Goal: Information Seeking & Learning: Learn about a topic

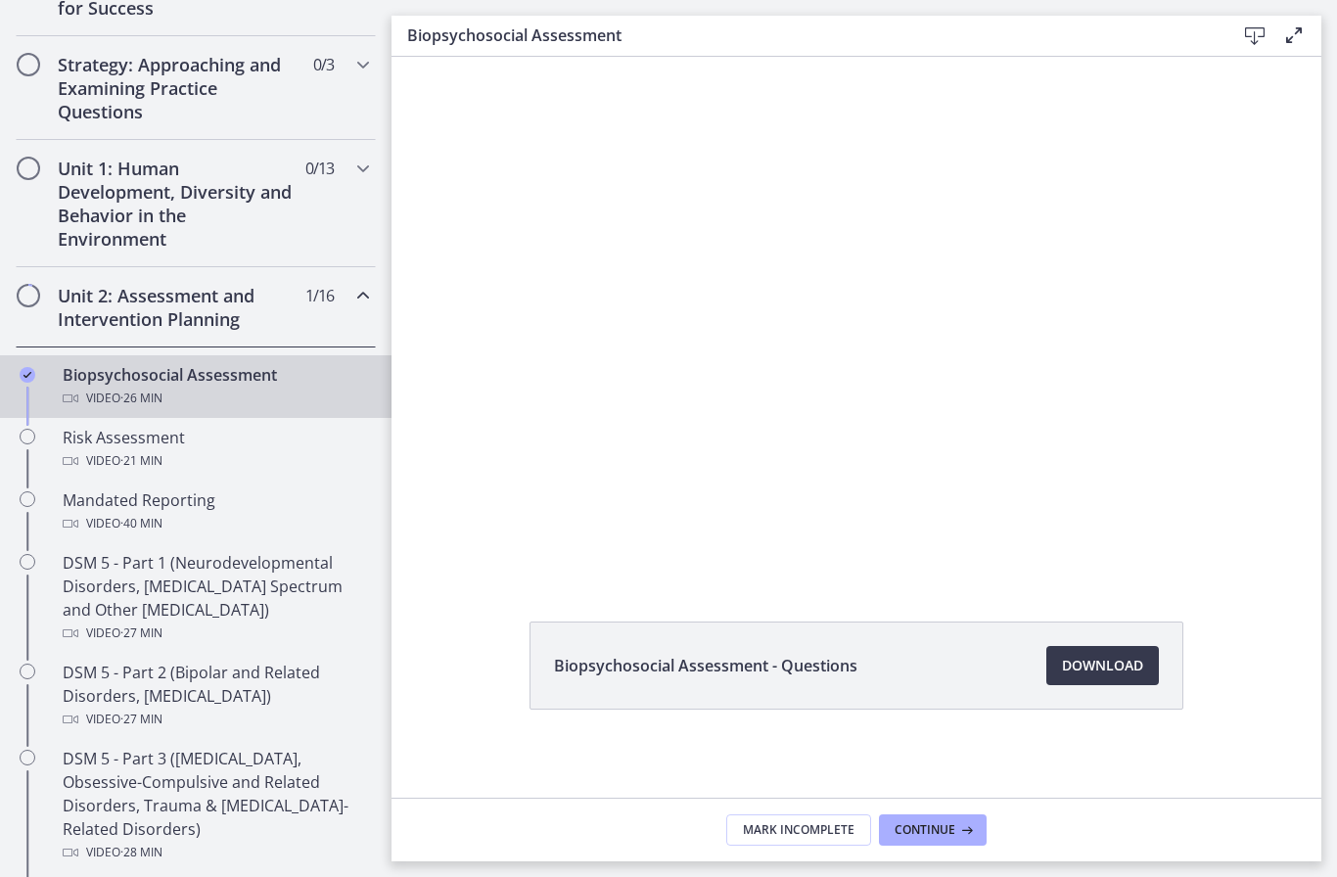
scroll to position [464, 0]
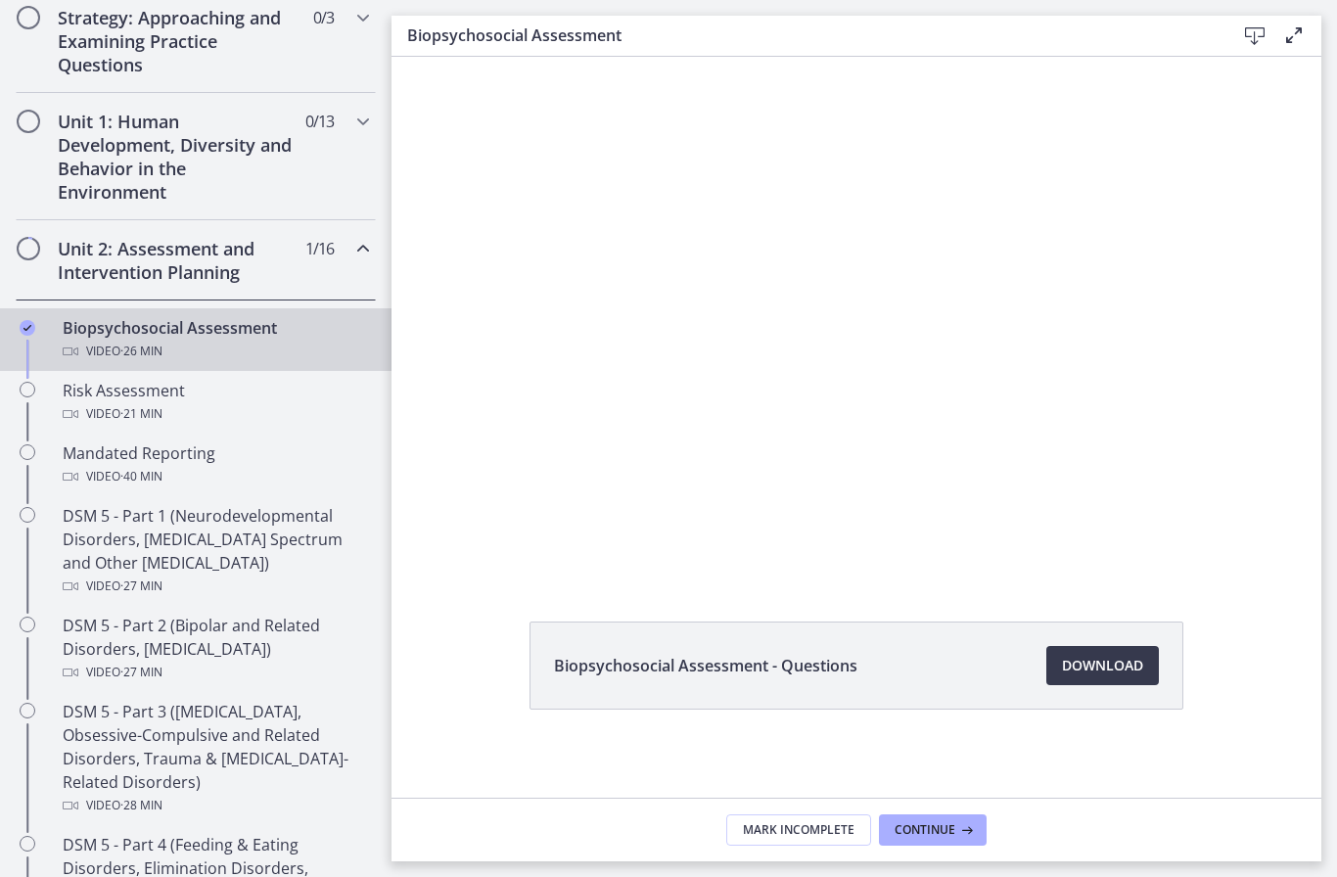
click at [185, 407] on div "Video · 21 min" at bounding box center [215, 413] width 305 height 23
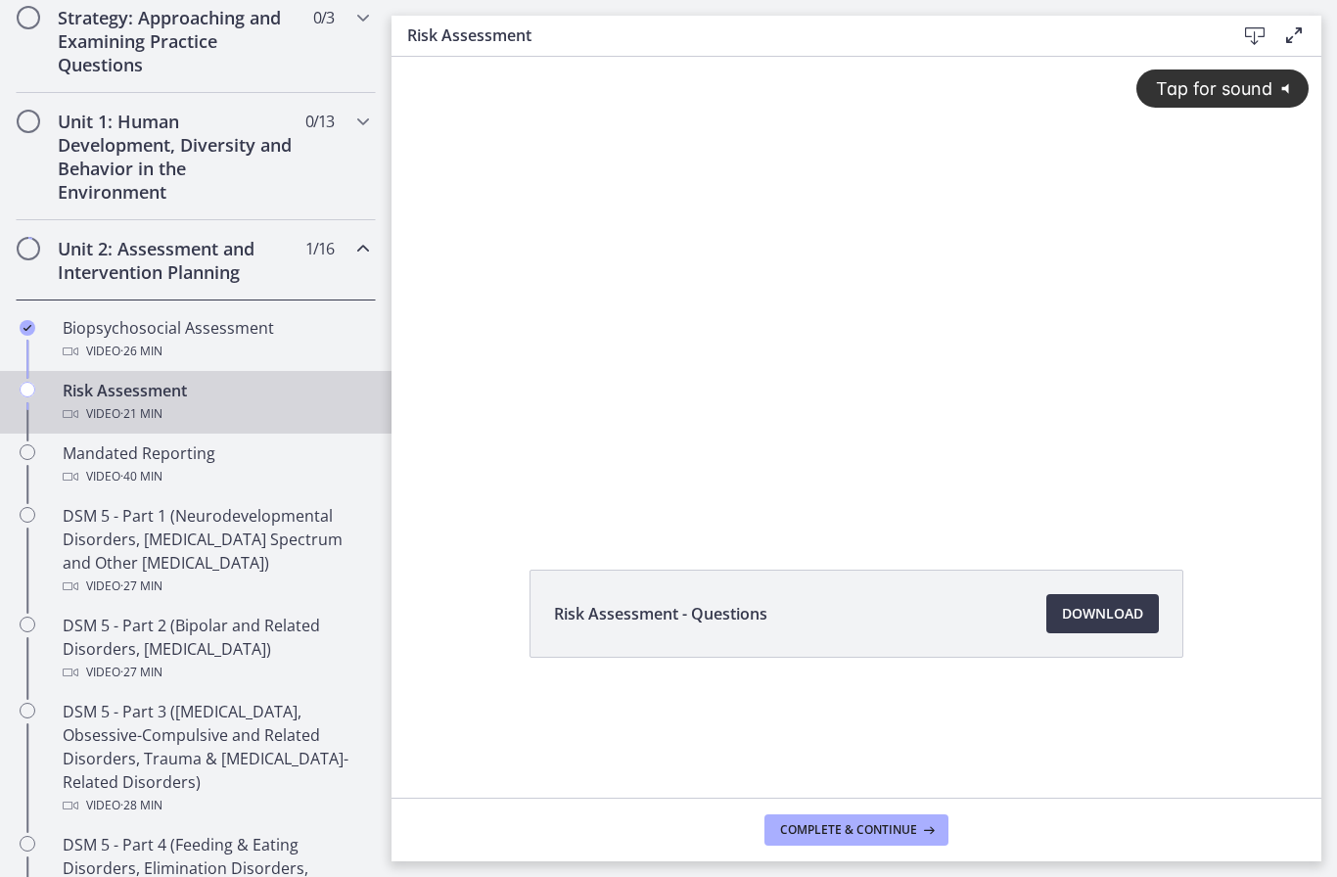
click at [852, 358] on div "Tap for sound @keyframes VOLUME_SMALL_WAVE_FLASH { 0% { opacity: 0; } 33% { opa…" at bounding box center [857, 274] width 930 height 435
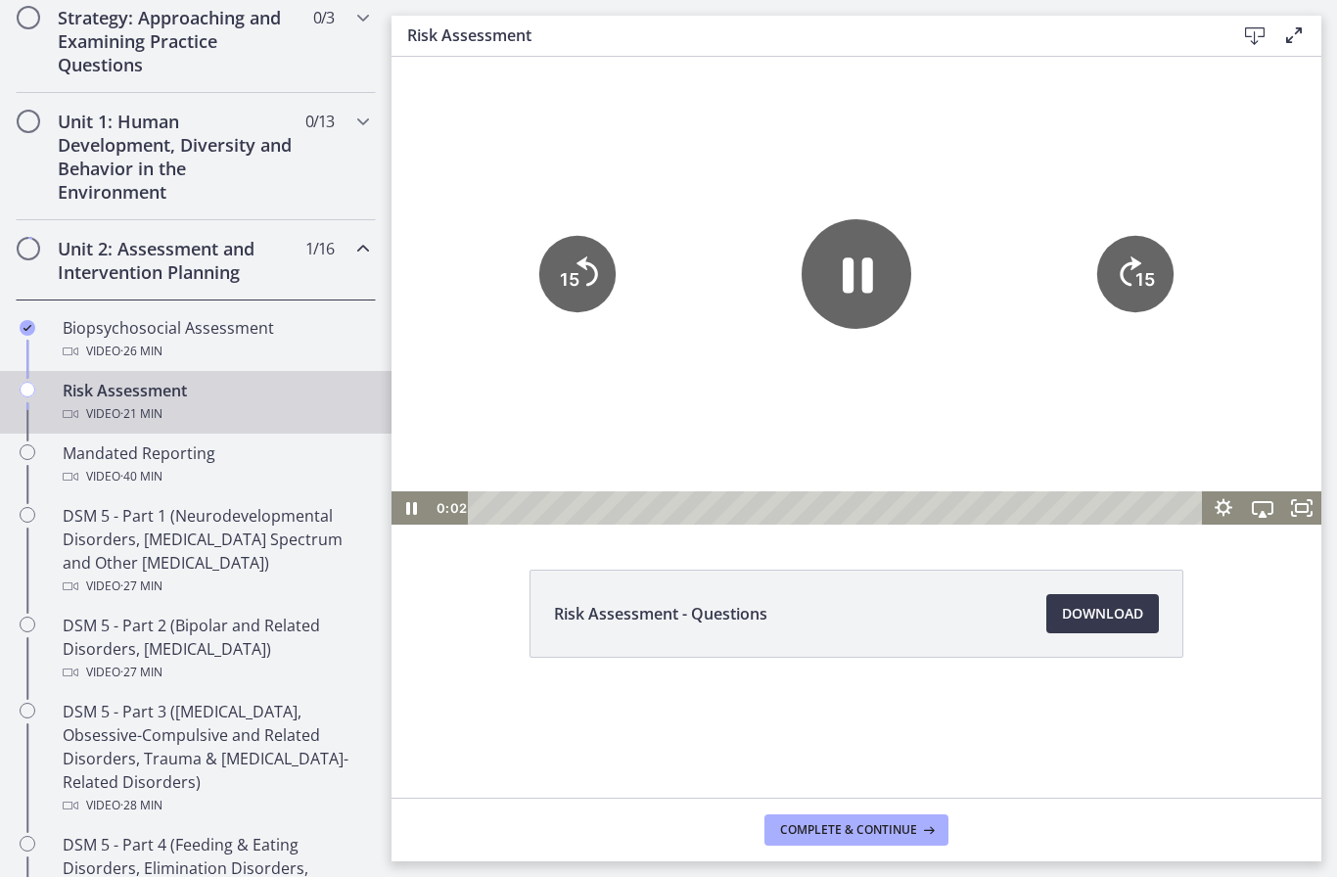
click at [858, 281] on icon "Pause" at bounding box center [857, 274] width 110 height 110
click at [866, 290] on icon "Play Video" at bounding box center [856, 273] width 123 height 123
click at [1306, 514] on icon "Fullscreen" at bounding box center [1301, 508] width 47 height 40
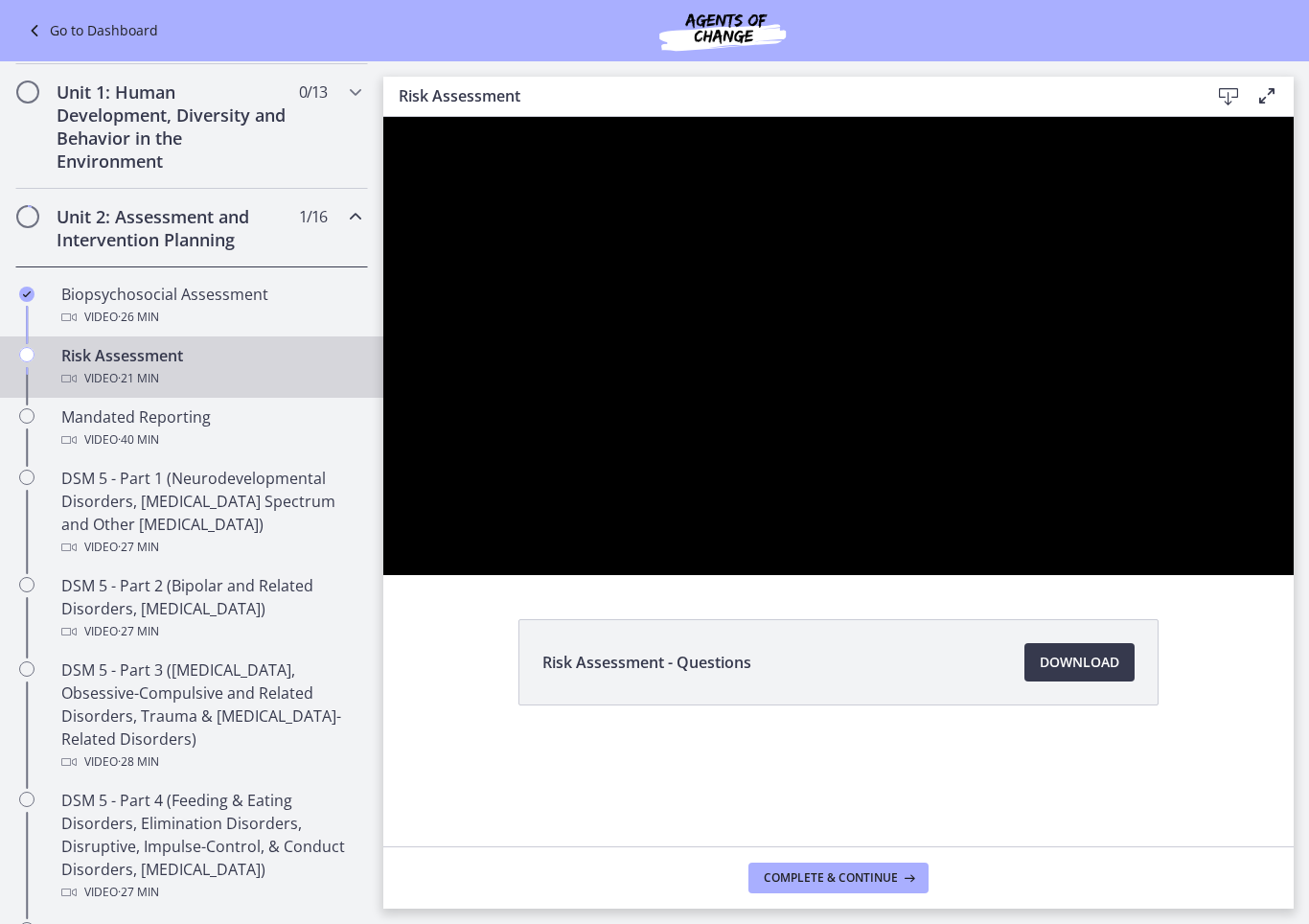
click at [995, 575] on div at bounding box center [839, 346] width 911 height 458
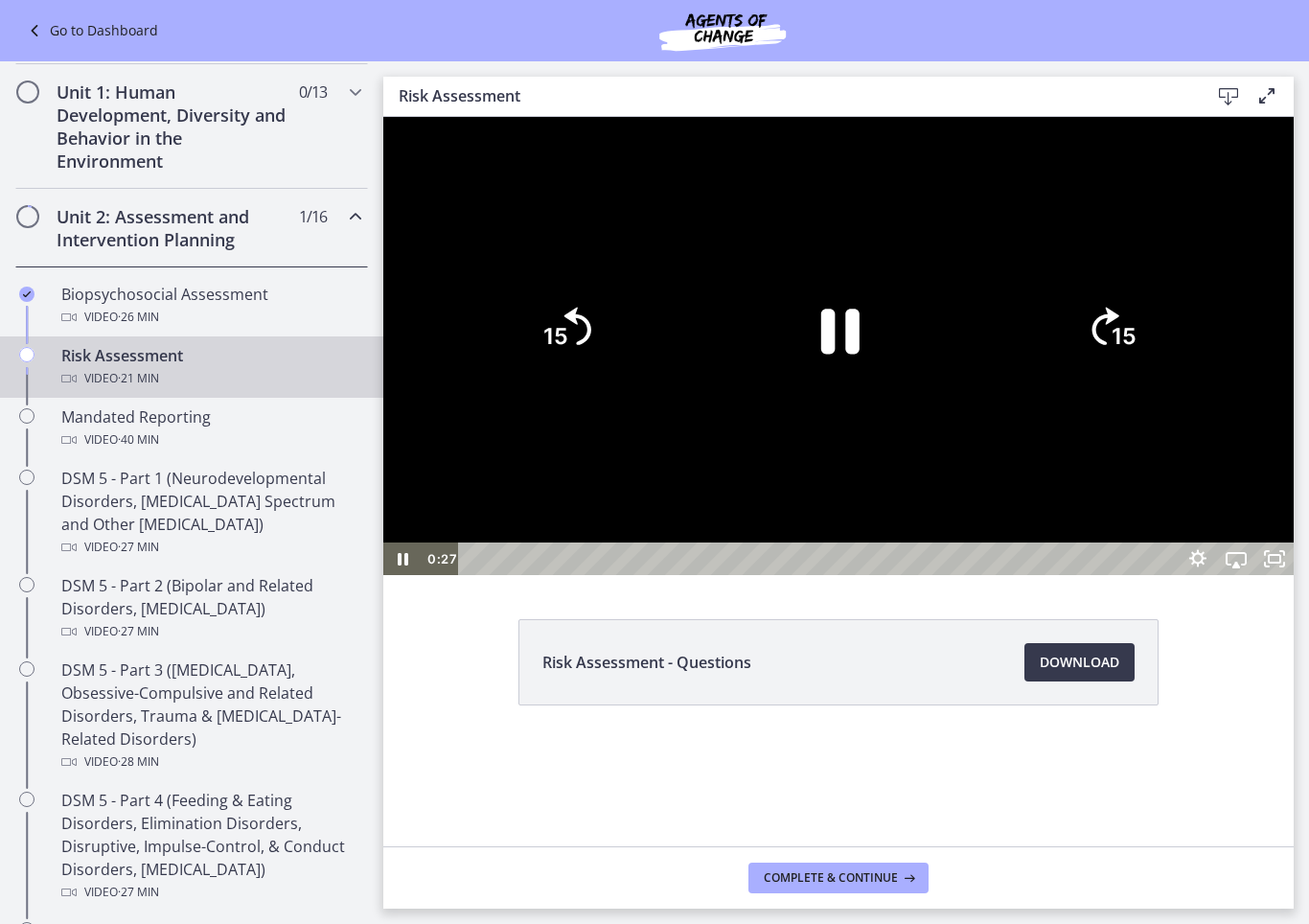
click at [860, 353] on icon "Pause" at bounding box center [840, 331] width 38 height 45
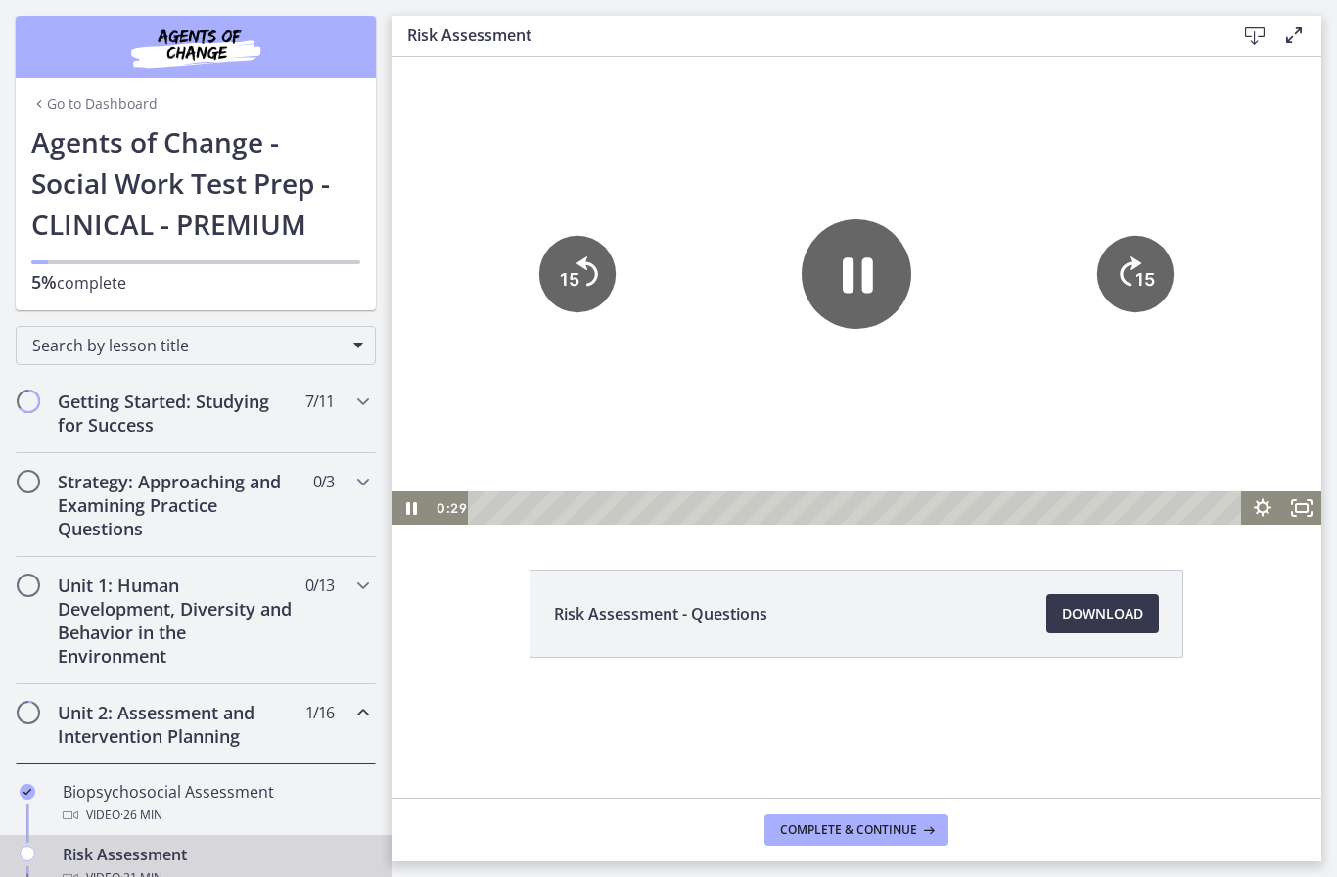
click at [1308, 511] on rect "Fullscreen" at bounding box center [1302, 508] width 12 height 8
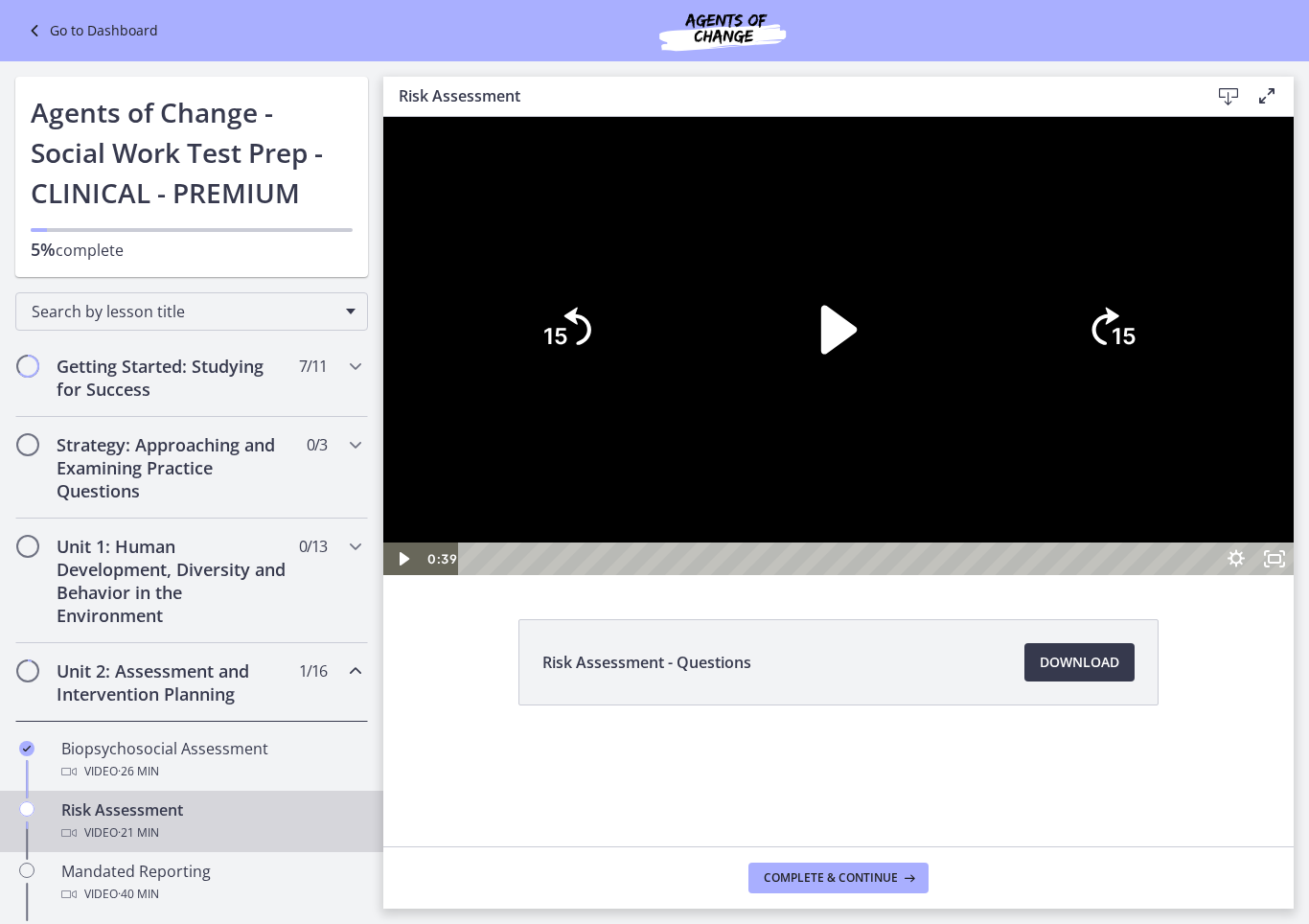
click at [857, 353] on icon "Play Video" at bounding box center [839, 329] width 35 height 49
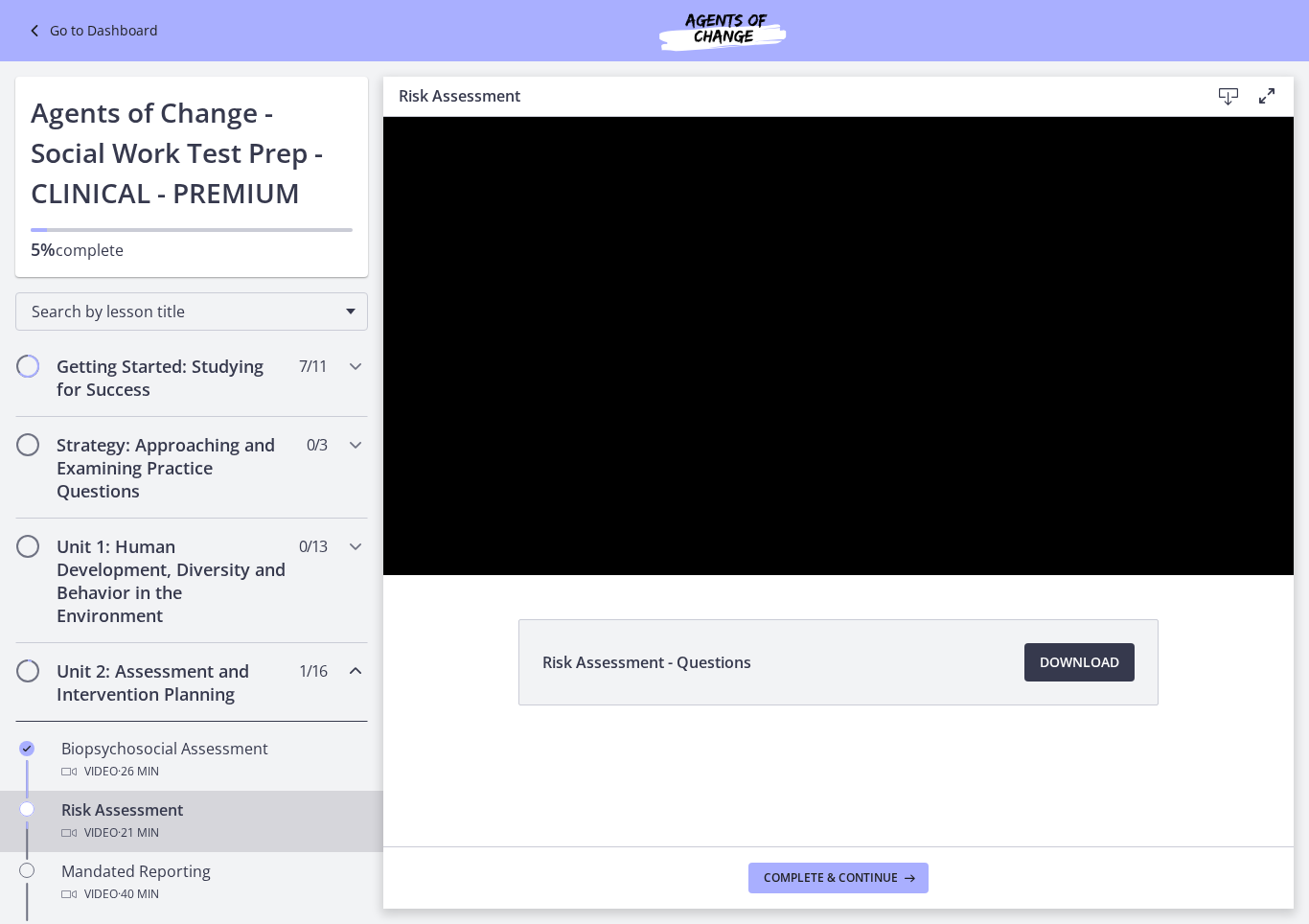
click at [1071, 557] on div at bounding box center [839, 346] width 911 height 458
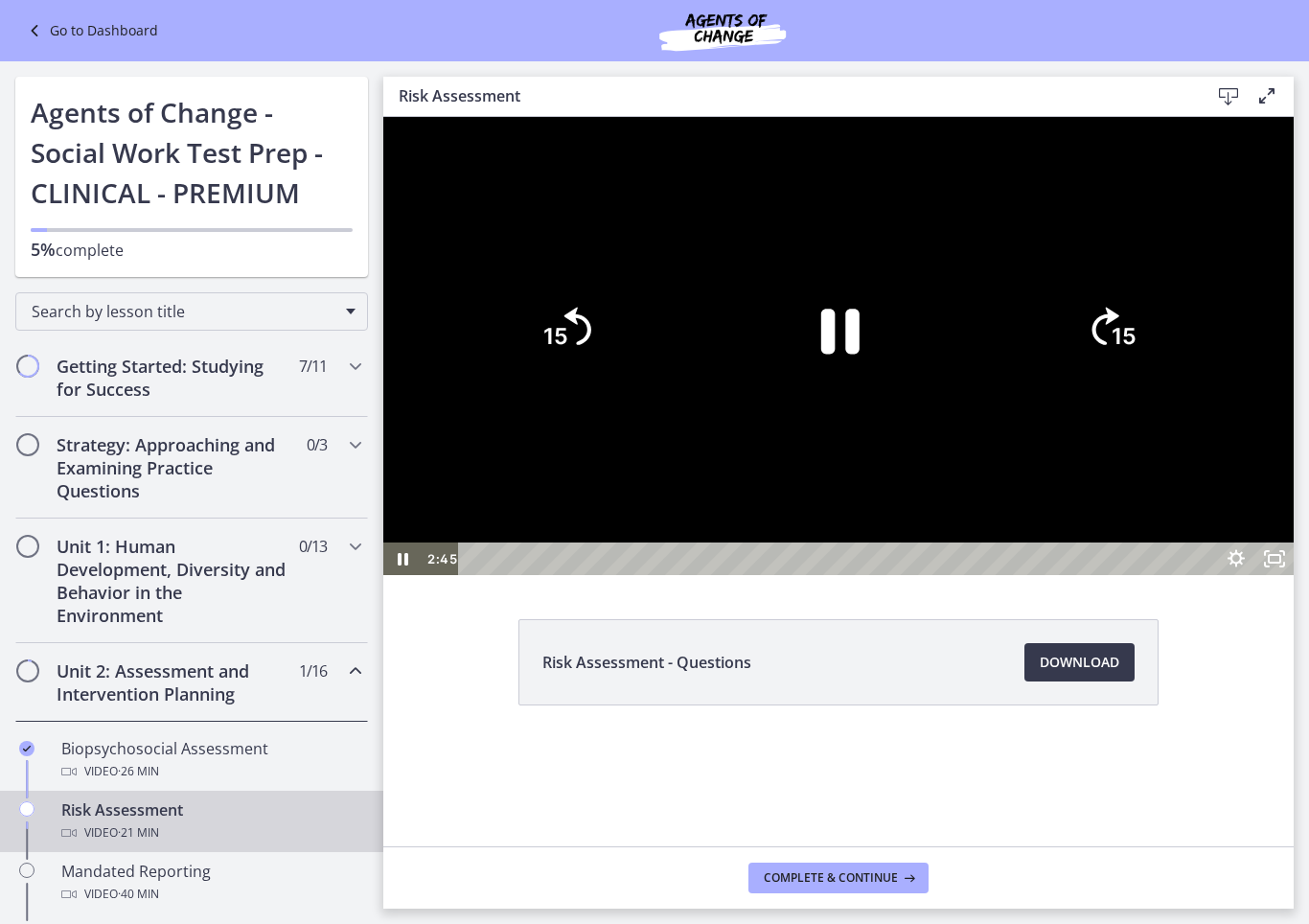
click at [860, 353] on icon "Pause" at bounding box center [840, 331] width 38 height 45
click at [909, 399] on icon "Play Video" at bounding box center [838, 329] width 140 height 140
click at [857, 353] on icon "Play Video" at bounding box center [839, 329] width 35 height 49
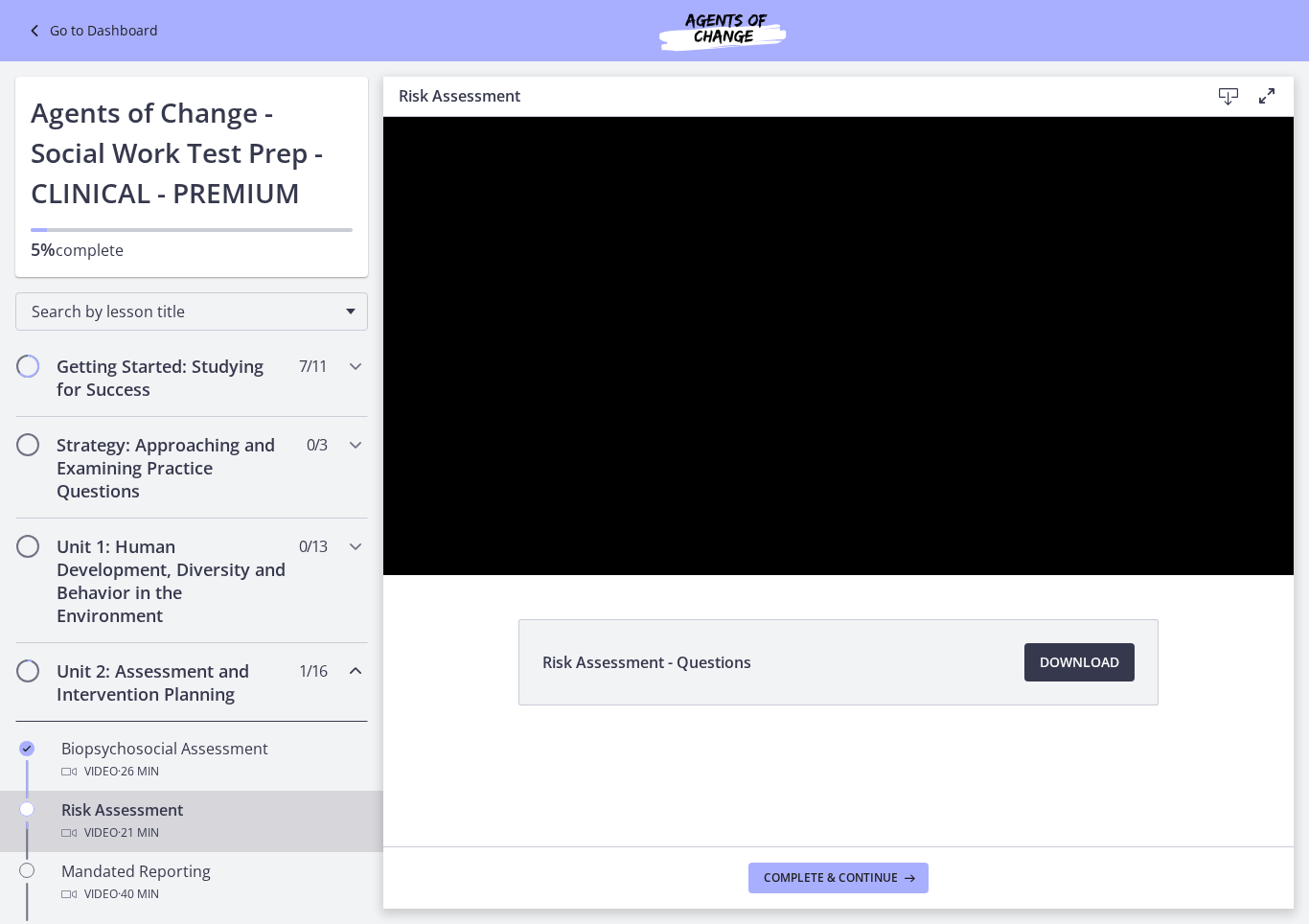
click at [992, 575] on div at bounding box center [839, 346] width 911 height 458
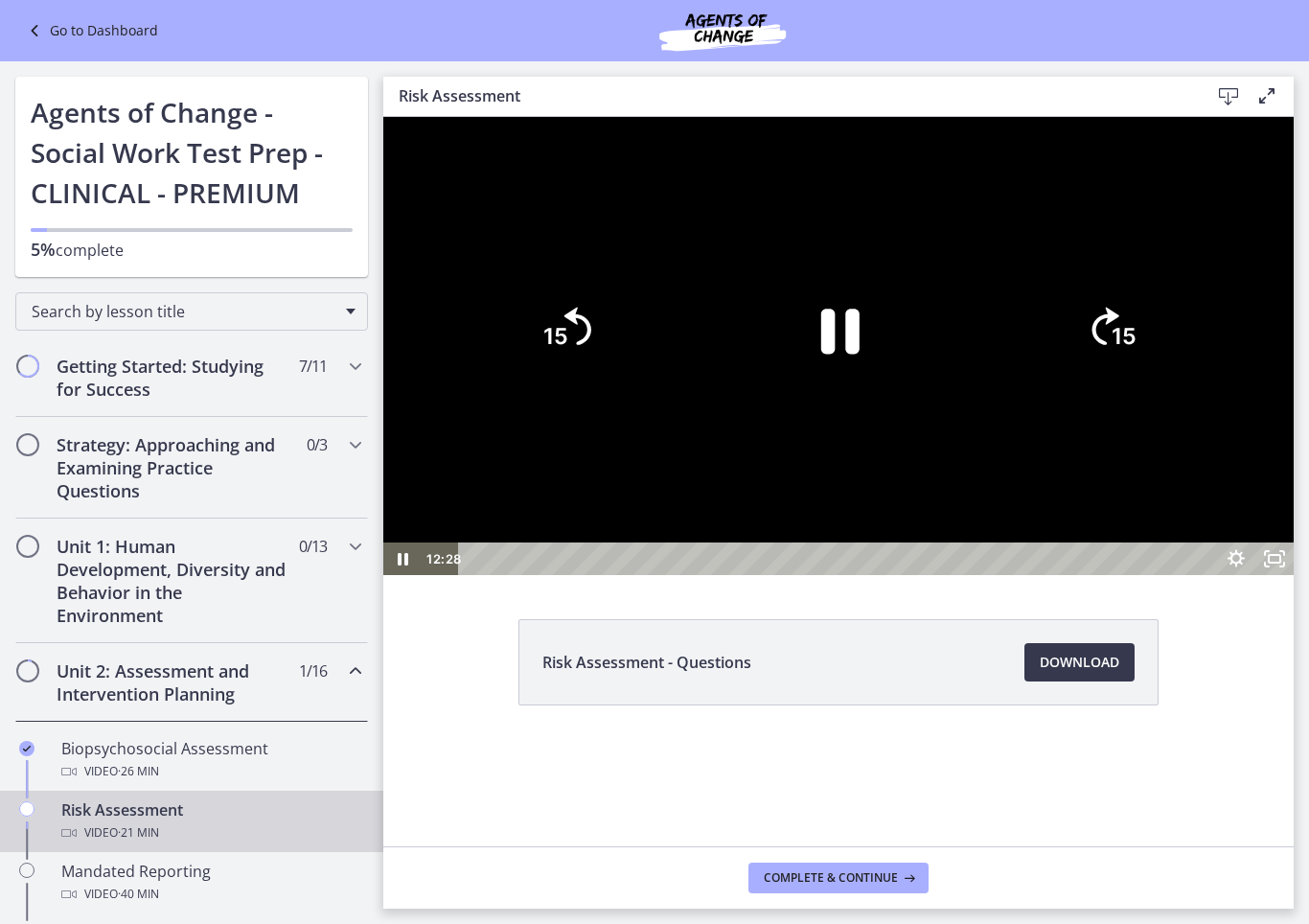
click at [909, 399] on icon "Pause" at bounding box center [838, 329] width 140 height 140
click at [909, 399] on icon "Play Video" at bounding box center [838, 329] width 140 height 140
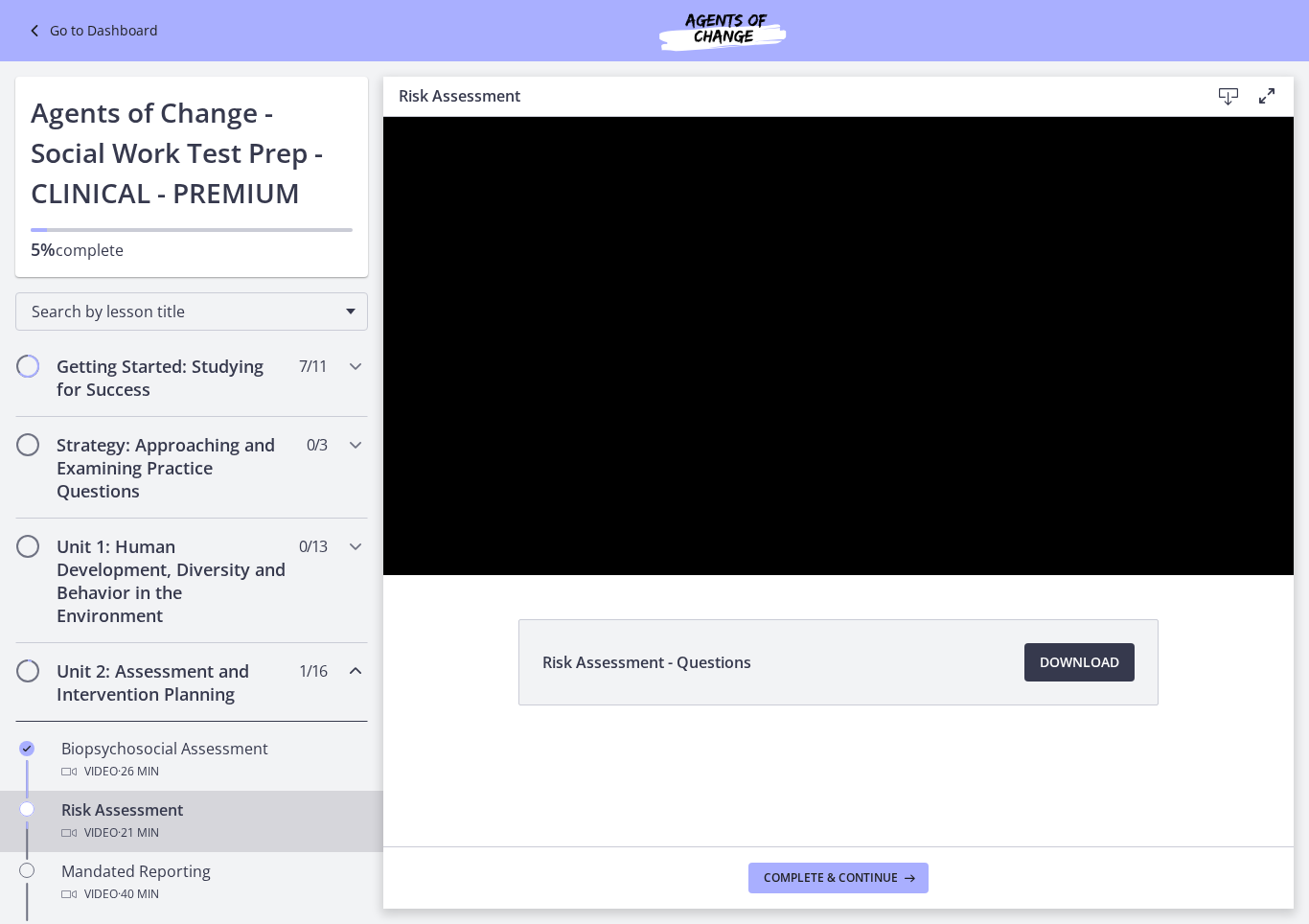
click at [1232, 575] on div at bounding box center [839, 346] width 911 height 458
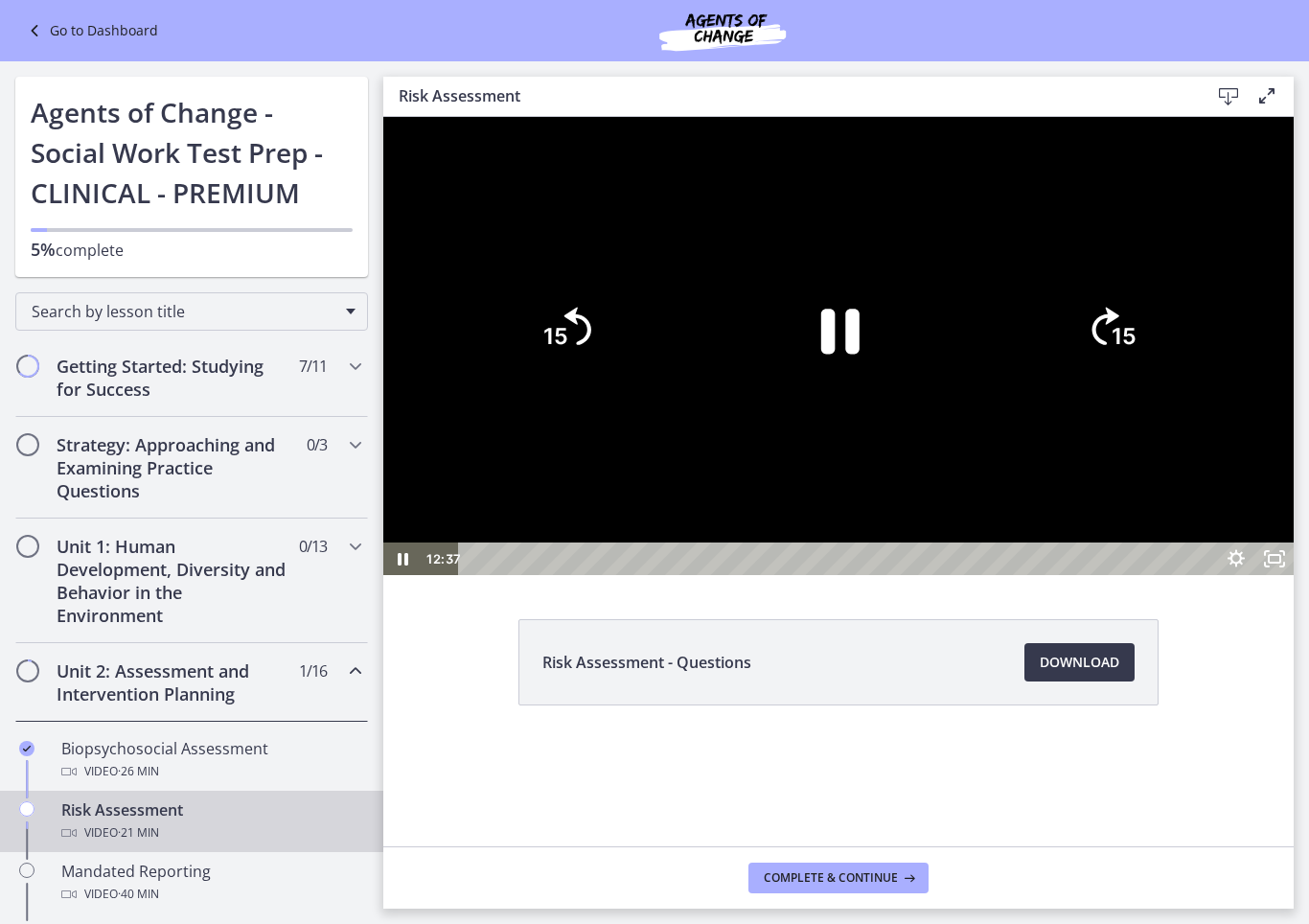
click at [1160, 379] on icon "15" at bounding box center [1111, 330] width 98 height 98
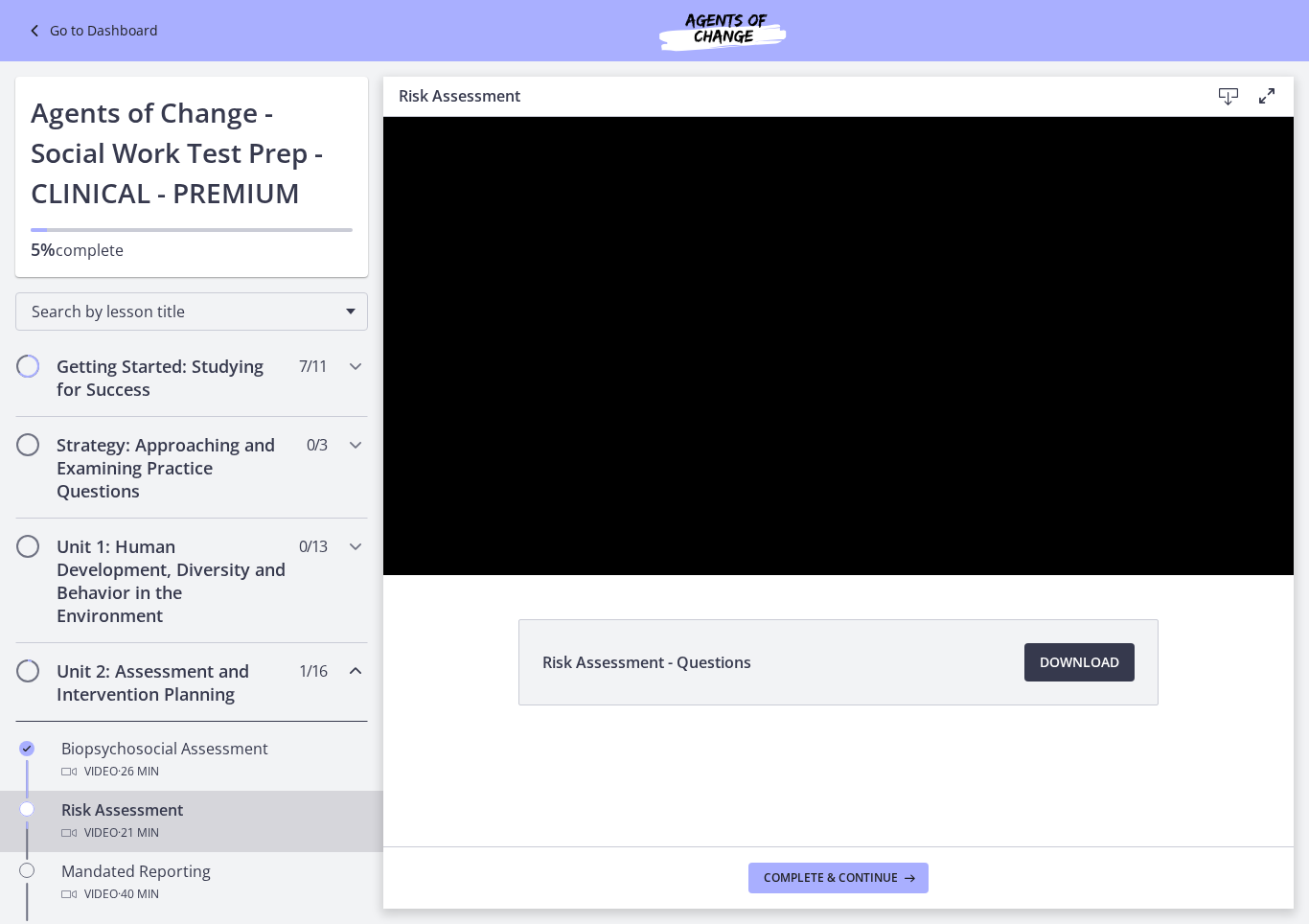
click at [955, 575] on div at bounding box center [839, 346] width 911 height 458
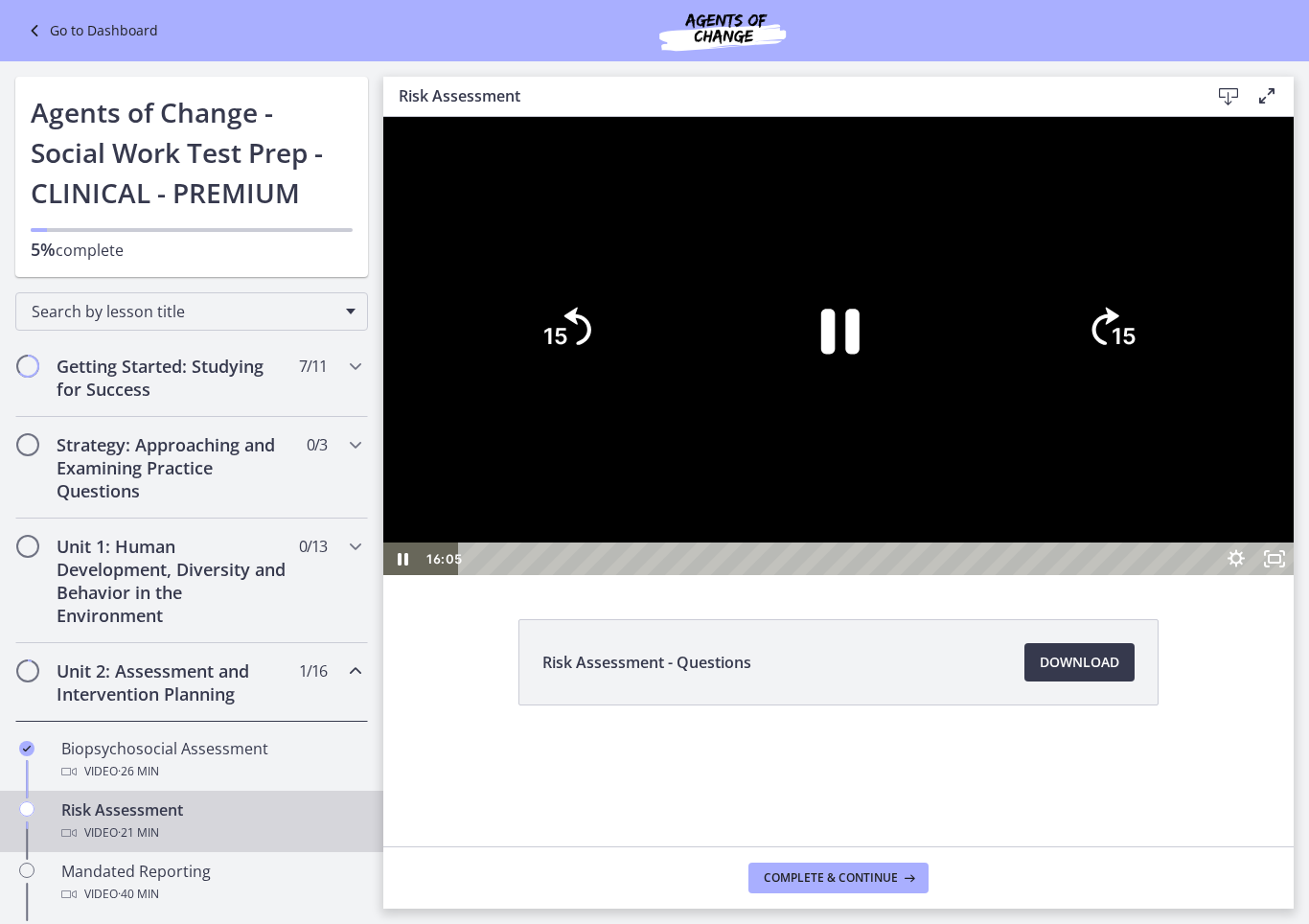
click at [860, 353] on icon "Pause" at bounding box center [840, 331] width 38 height 45
click at [909, 399] on icon "Play Video" at bounding box center [838, 329] width 140 height 140
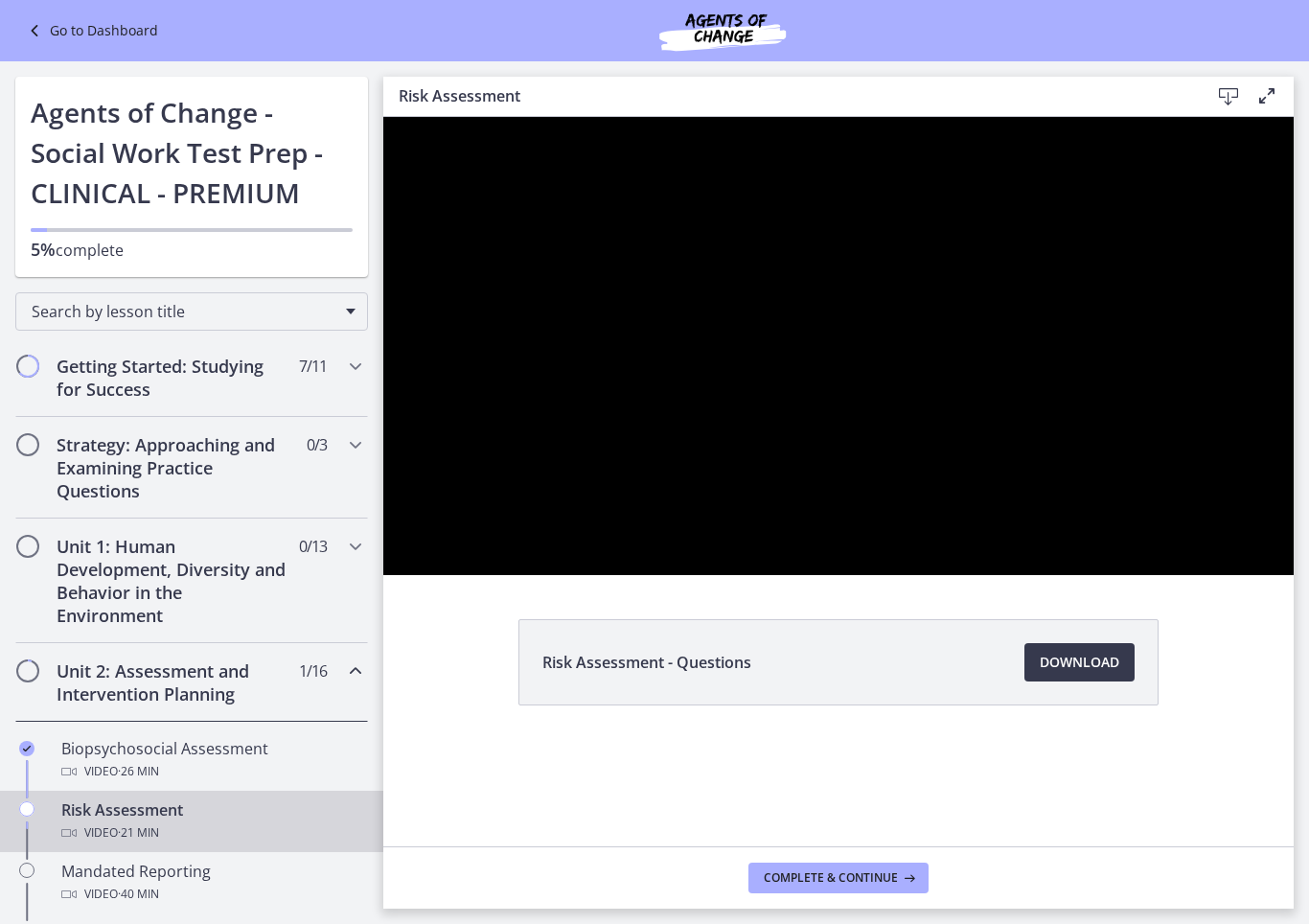
click at [991, 575] on div at bounding box center [839, 346] width 911 height 458
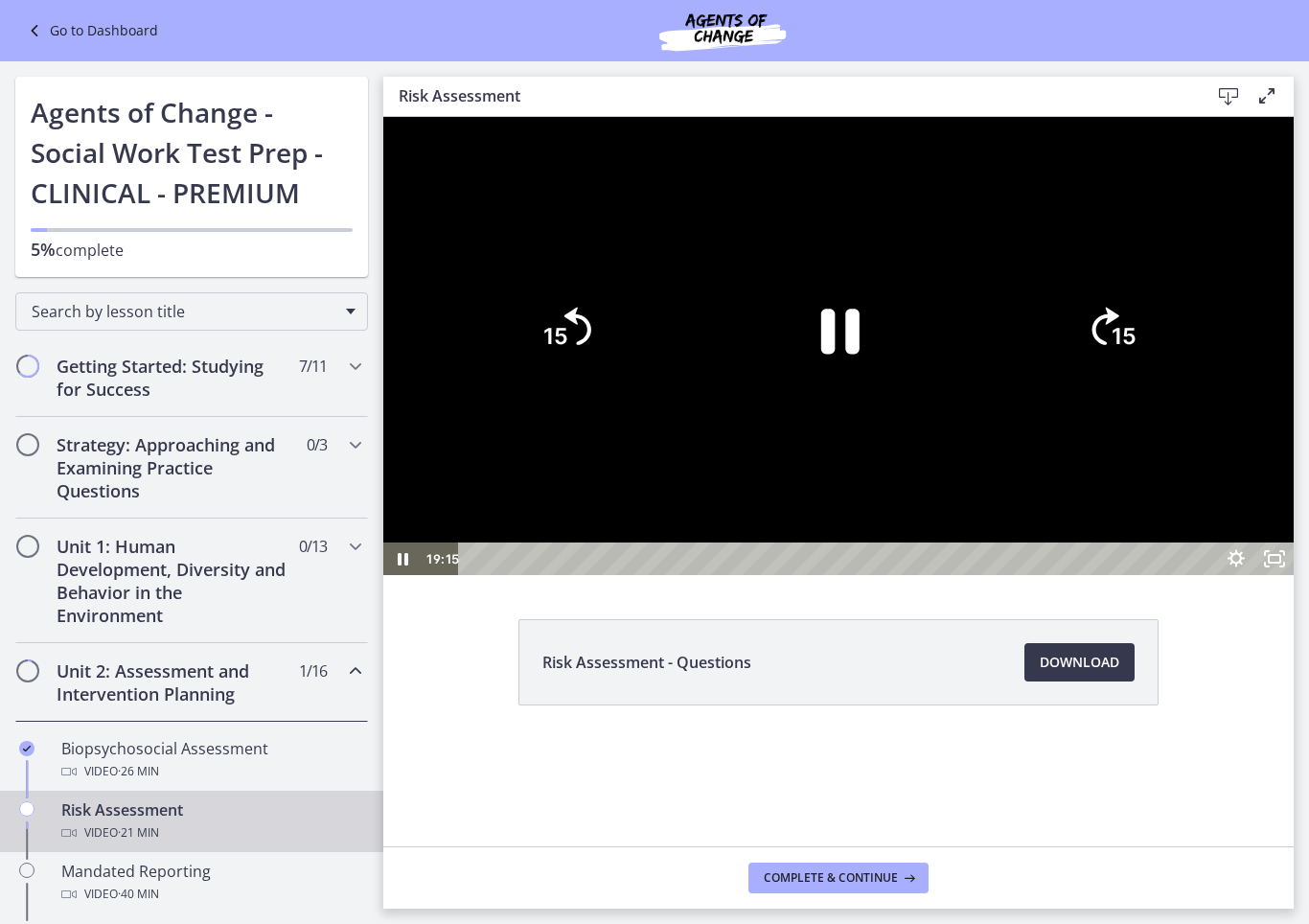
click at [860, 353] on icon "Pause" at bounding box center [840, 331] width 38 height 45
